Goal: Information Seeking & Learning: Learn about a topic

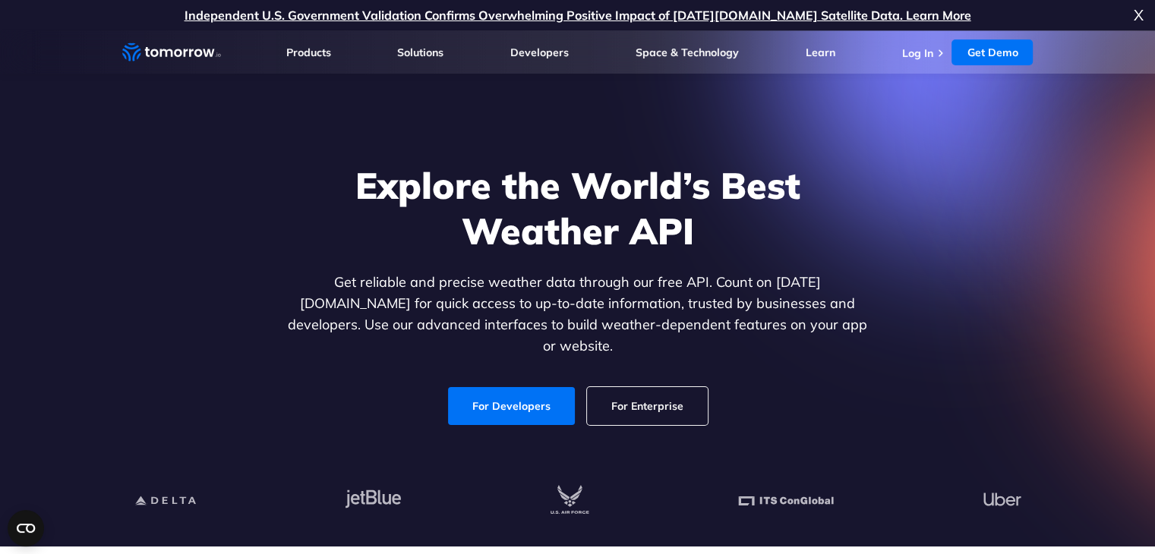
scroll to position [76, 0]
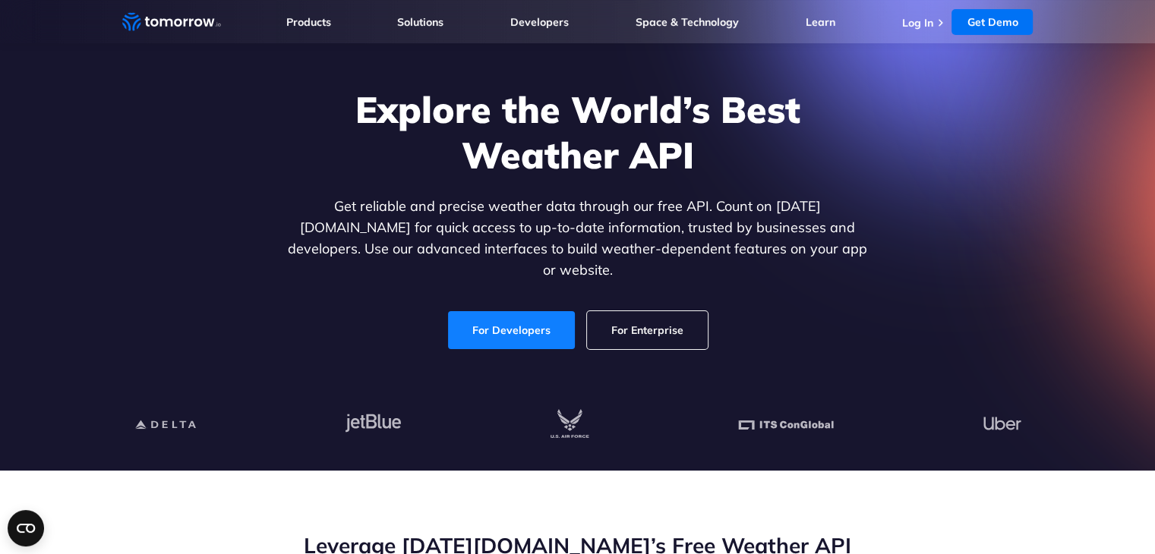
click at [521, 311] on link "For Developers" at bounding box center [511, 330] width 127 height 38
click at [626, 323] on link "For Enterprise" at bounding box center [647, 330] width 121 height 38
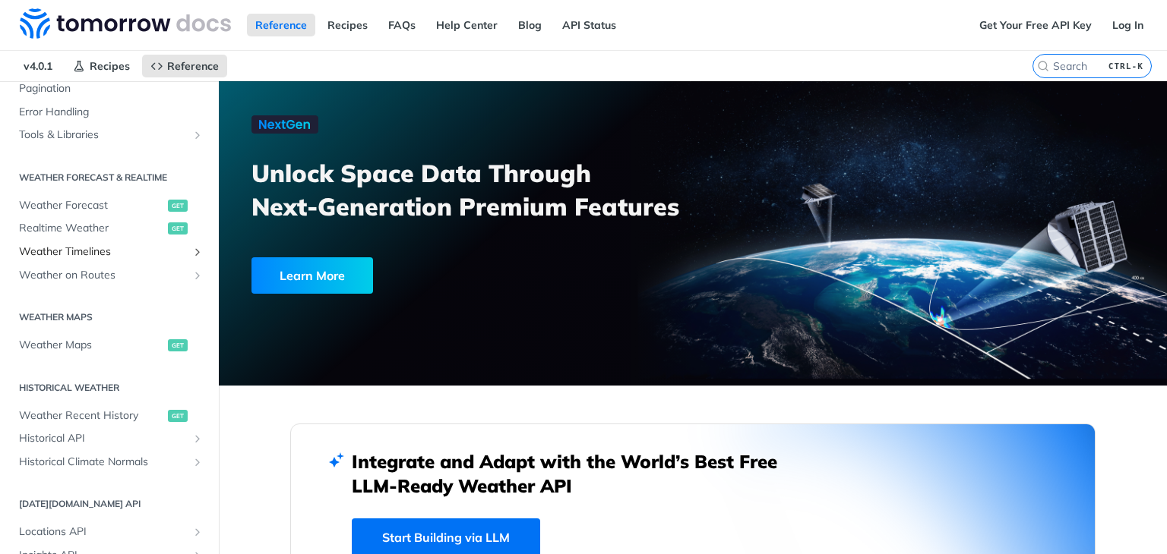
scroll to position [304, 0]
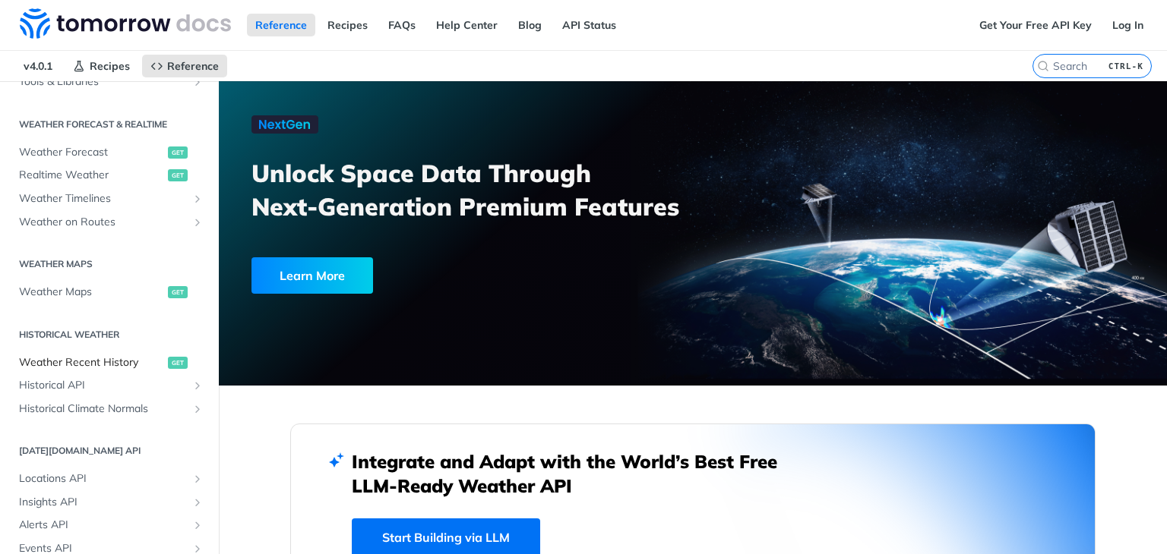
click at [103, 362] on span "Weather Recent History" at bounding box center [91, 362] width 145 height 15
